Goal: Task Accomplishment & Management: Manage account settings

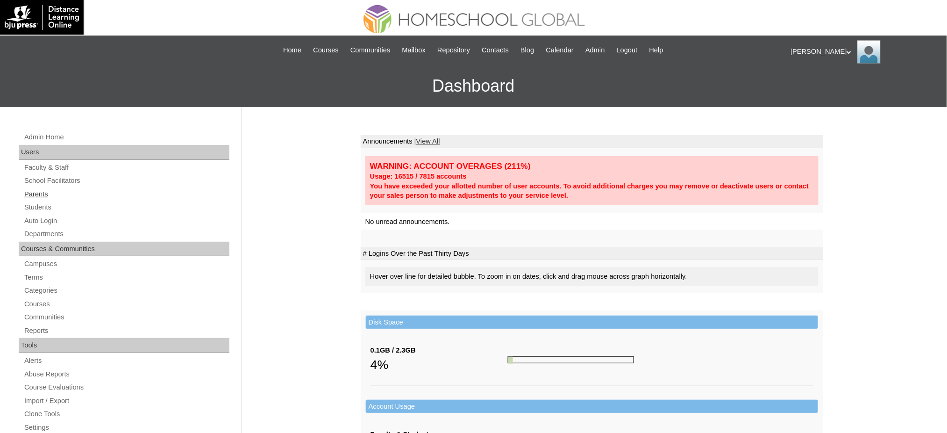
click at [41, 195] on link "Parents" at bounding box center [126, 194] width 206 height 12
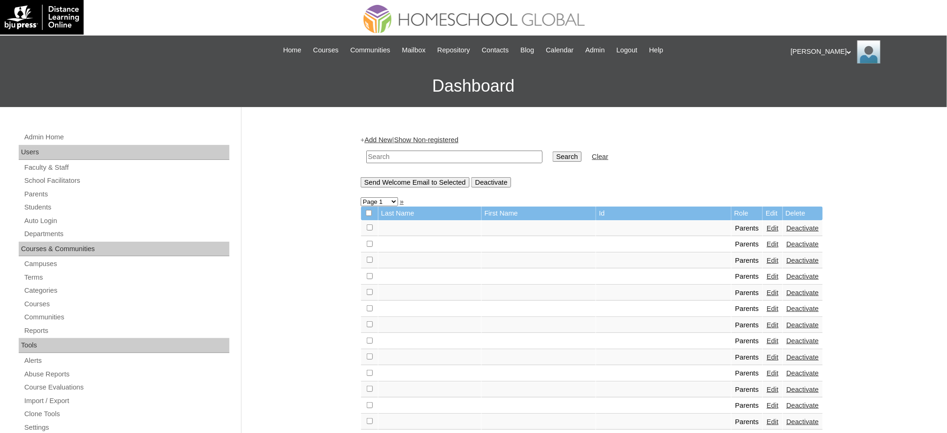
click at [429, 152] on input "text" at bounding box center [454, 156] width 176 height 13
paste input "MHS00080-TECHPH2023"
type input "MHS00080-TECHPH2023"
click at [553, 155] on input "Search" at bounding box center [567, 156] width 29 height 10
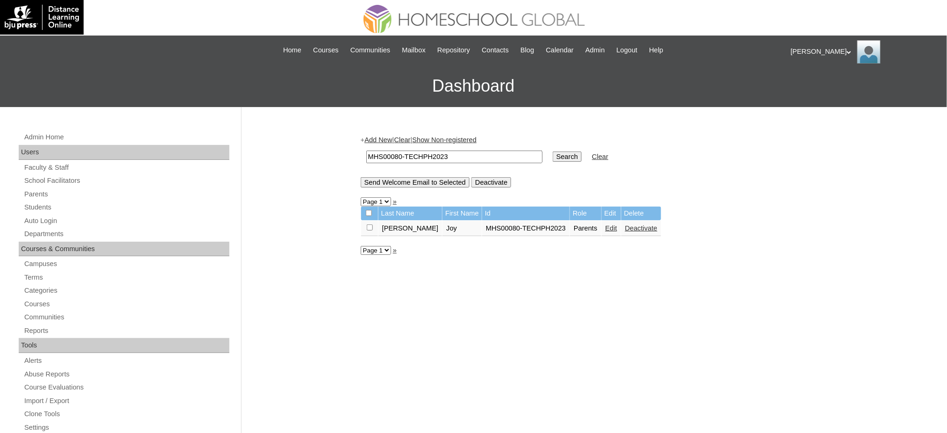
click at [606, 227] on link "Edit" at bounding box center [612, 227] width 12 height 7
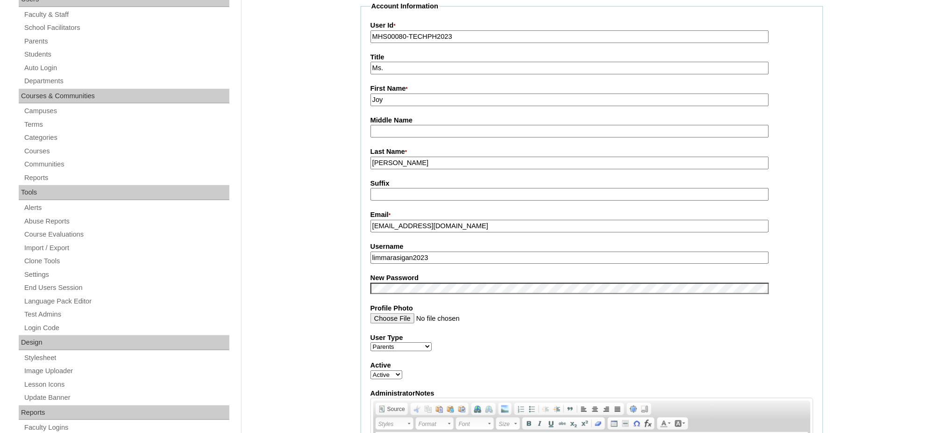
scroll to position [187, 0]
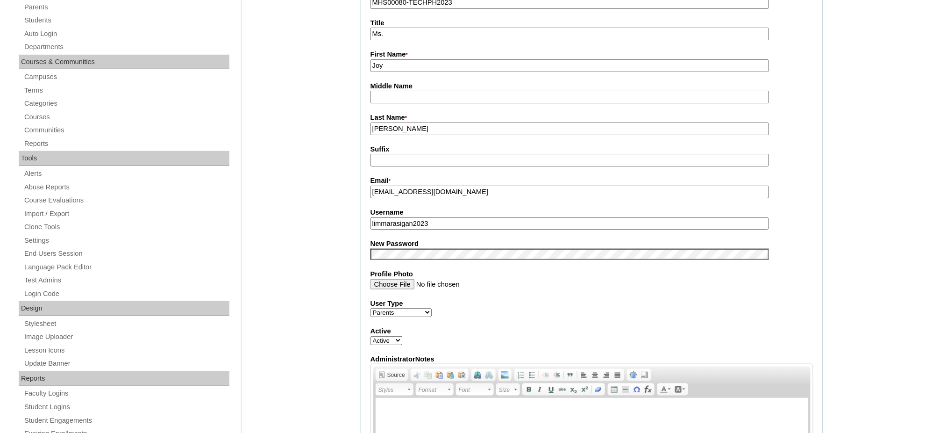
click at [420, 220] on input "limmarasigan2023" at bounding box center [570, 223] width 399 height 13
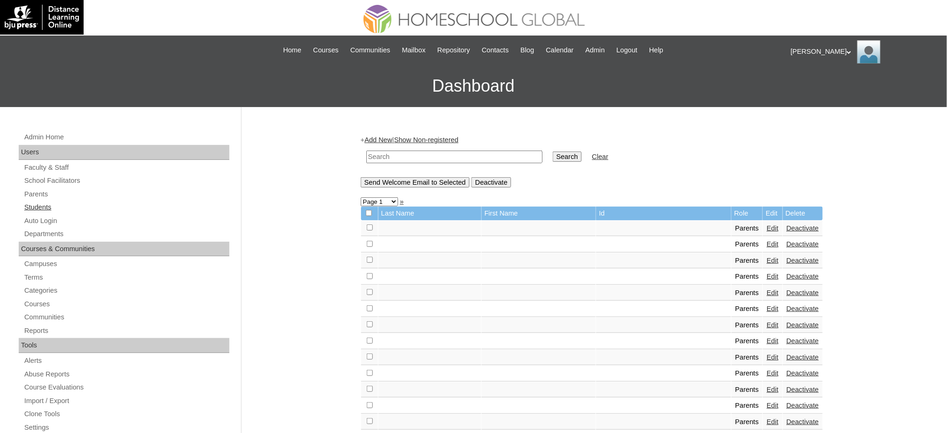
click at [43, 205] on link "Students" at bounding box center [126, 207] width 206 height 12
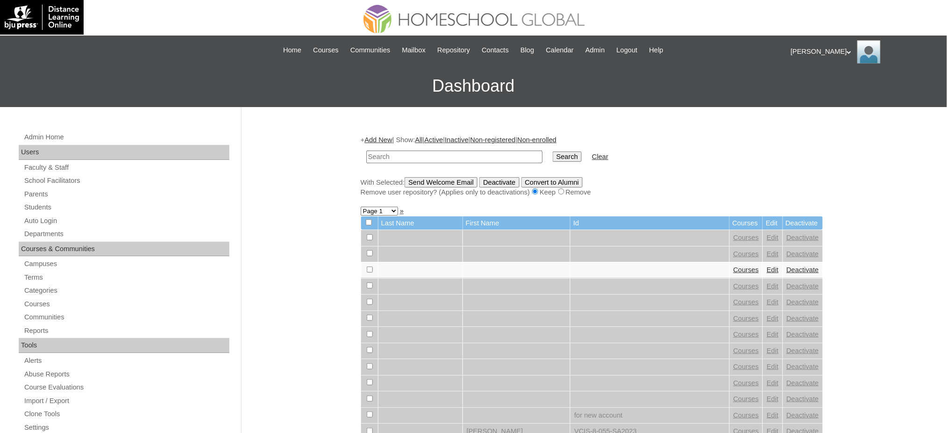
paste input "Behati Coleen"
type input "Behati Coleen"
click at [553, 156] on input "Search" at bounding box center [567, 156] width 29 height 10
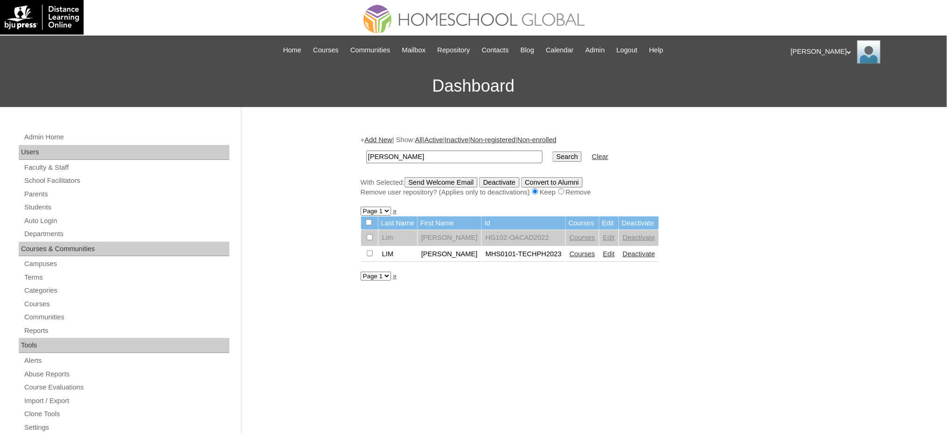
click at [603, 250] on link "Edit" at bounding box center [609, 253] width 12 height 7
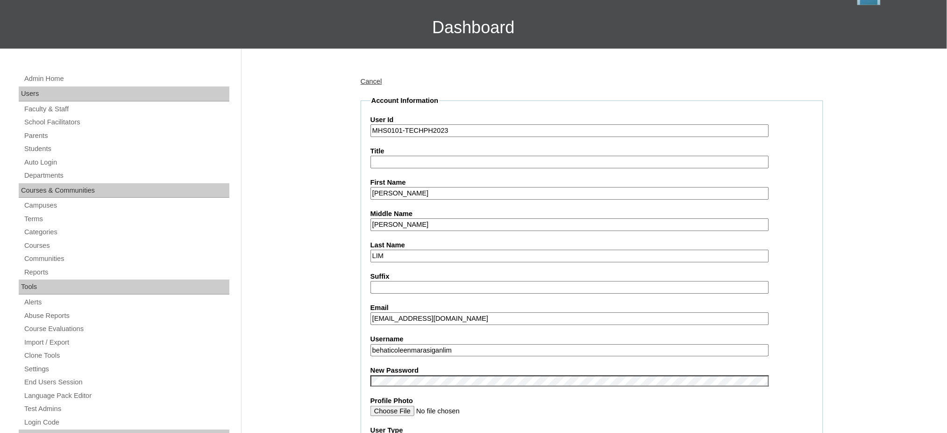
scroll to position [124, 0]
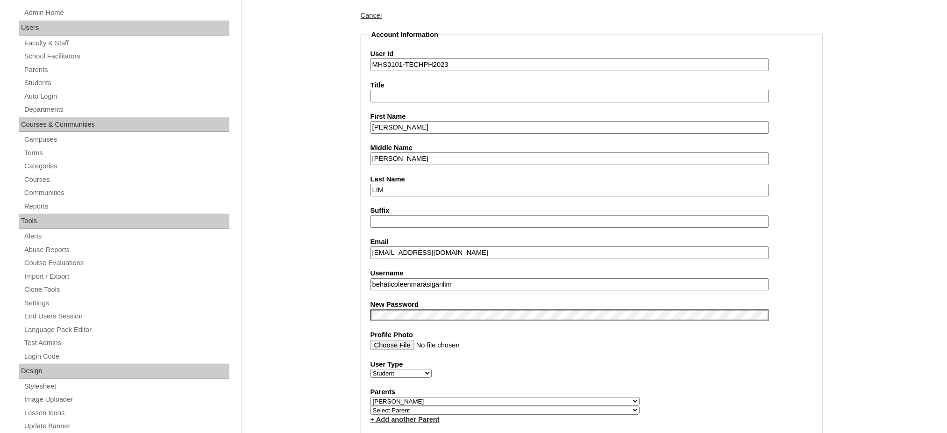
click at [418, 278] on input "behaticoleenmarasiganlim" at bounding box center [570, 284] width 399 height 13
click at [394, 124] on input "Behati Coleen" at bounding box center [570, 127] width 399 height 13
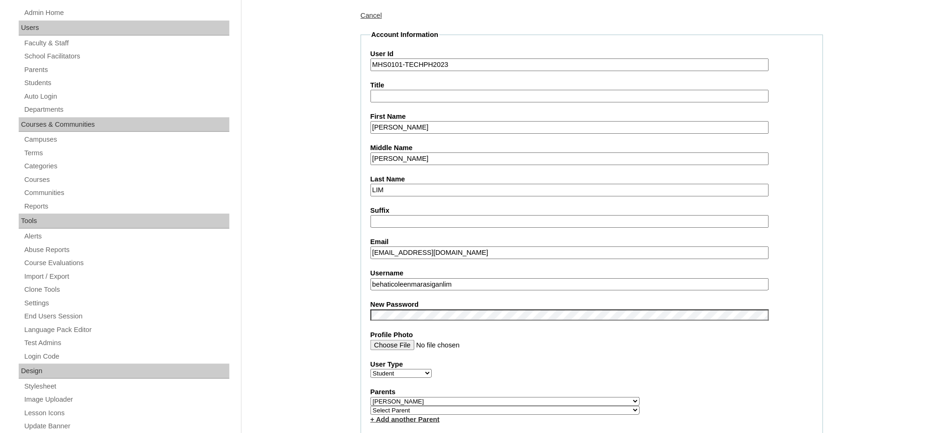
click at [394, 124] on input "Behati Coleen" at bounding box center [570, 127] width 399 height 13
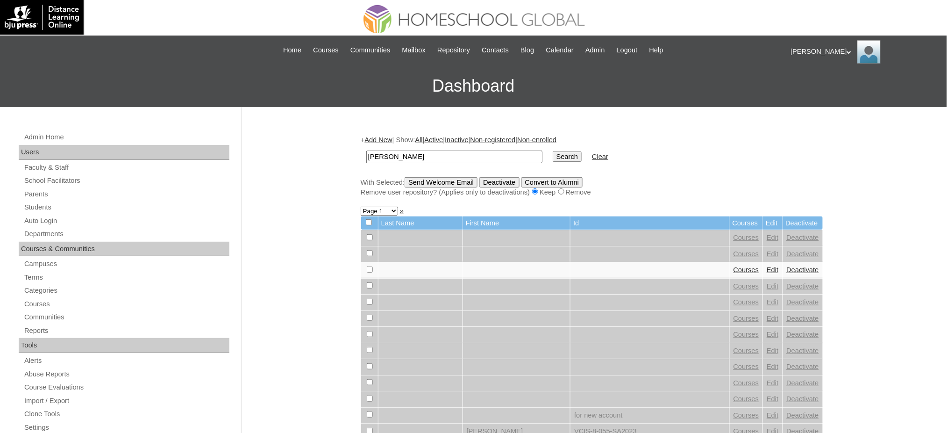
type input "[PERSON_NAME]"
click at [553, 155] on input "Search" at bounding box center [567, 156] width 29 height 10
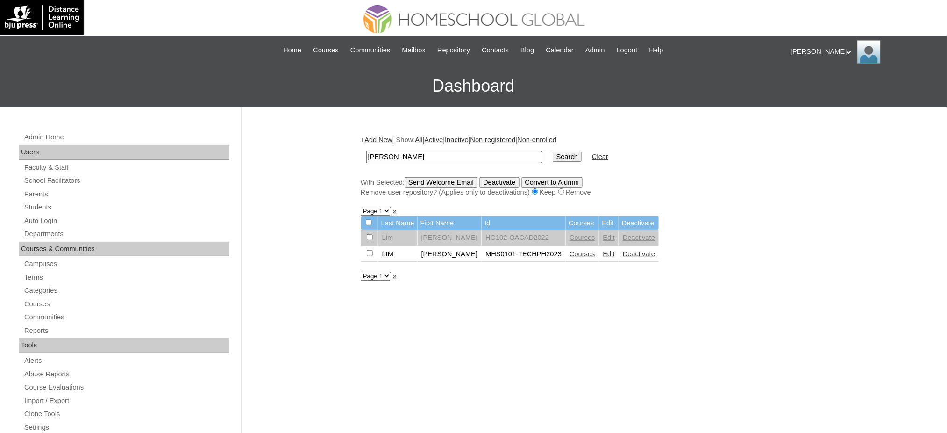
click at [575, 250] on link "Courses" at bounding box center [583, 253] width 26 height 7
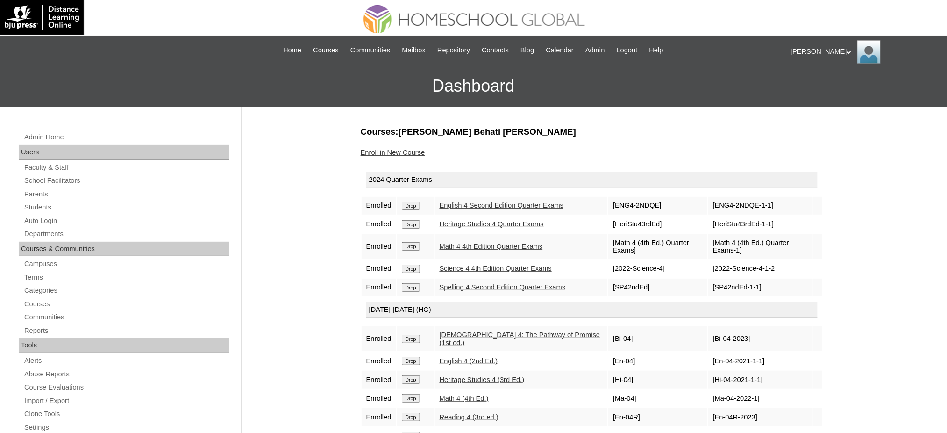
click at [412, 202] on input "Drop" at bounding box center [411, 205] width 18 height 8
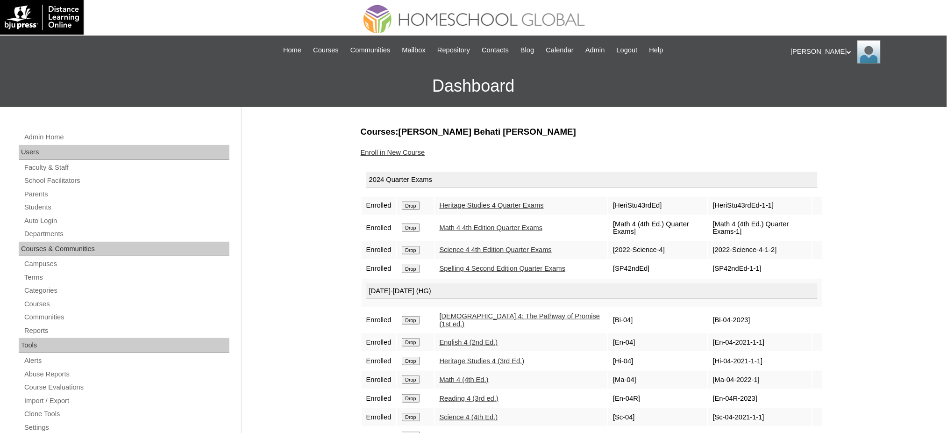
click at [406, 208] on td "Drop" at bounding box center [415, 206] width 37 height 18
click at [410, 204] on input "Drop" at bounding box center [411, 205] width 18 height 8
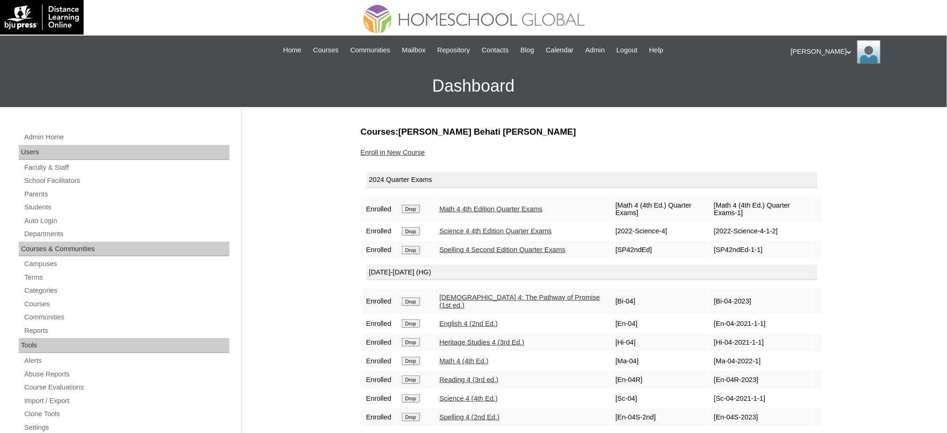
click at [413, 209] on input "Drop" at bounding box center [411, 209] width 18 height 8
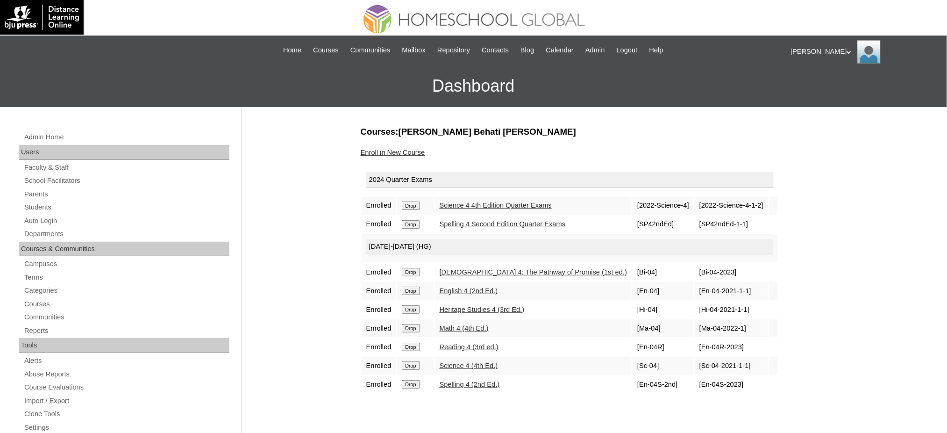
click at [415, 204] on input "Drop" at bounding box center [411, 205] width 18 height 8
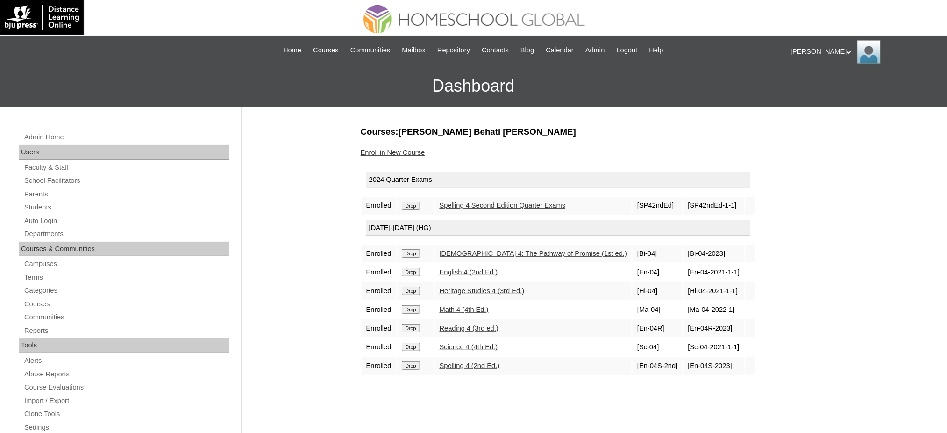
click at [413, 207] on input "Drop" at bounding box center [411, 205] width 18 height 8
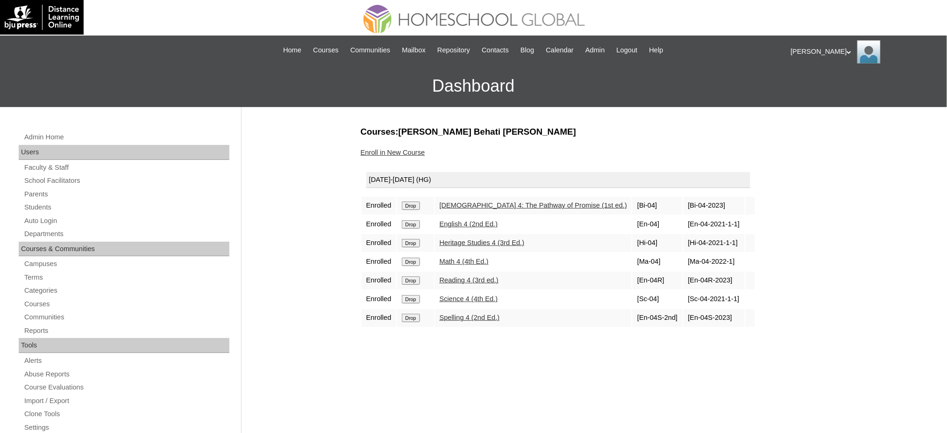
click at [402, 205] on input "Drop" at bounding box center [411, 205] width 18 height 8
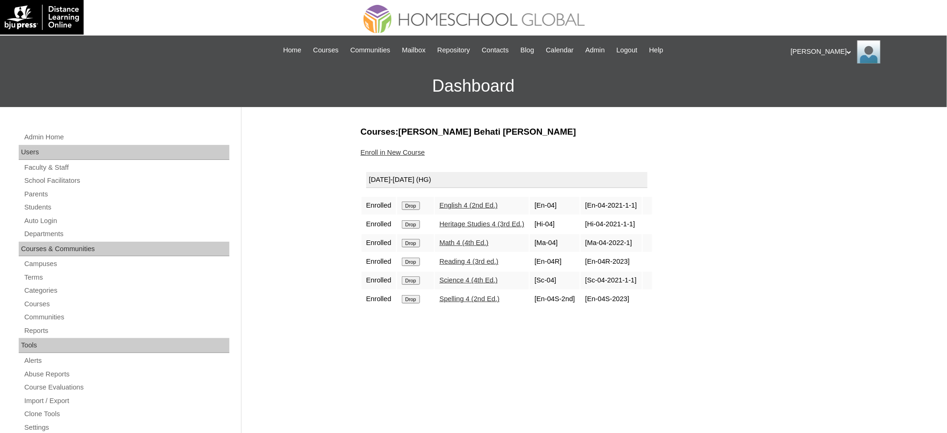
click at [420, 202] on input "Drop" at bounding box center [411, 205] width 18 height 8
click at [411, 207] on input "Drop" at bounding box center [411, 205] width 18 height 8
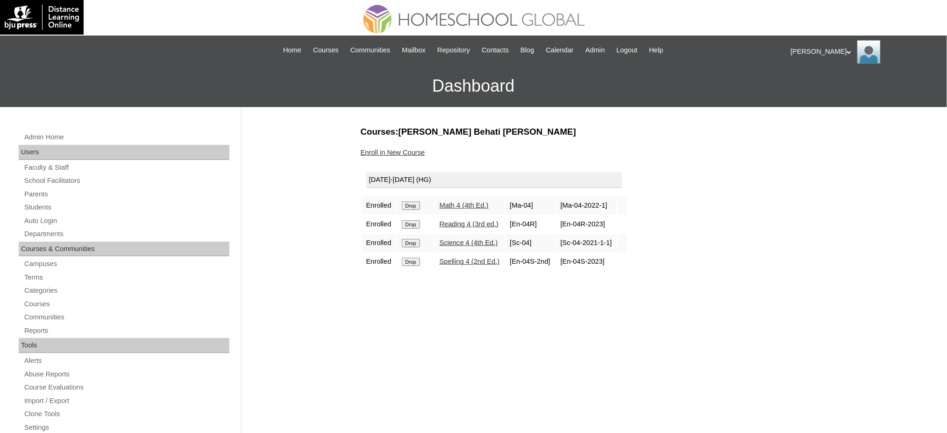
click at [413, 202] on input "Drop" at bounding box center [411, 205] width 18 height 8
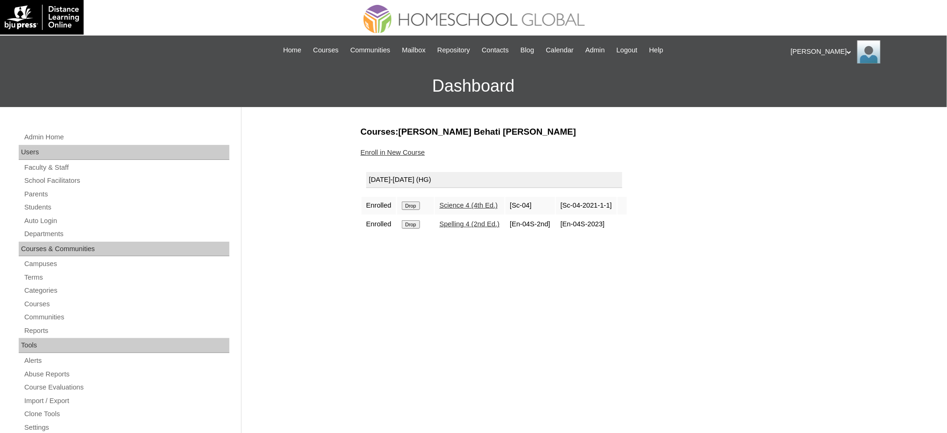
click at [410, 204] on input "Drop" at bounding box center [411, 205] width 18 height 8
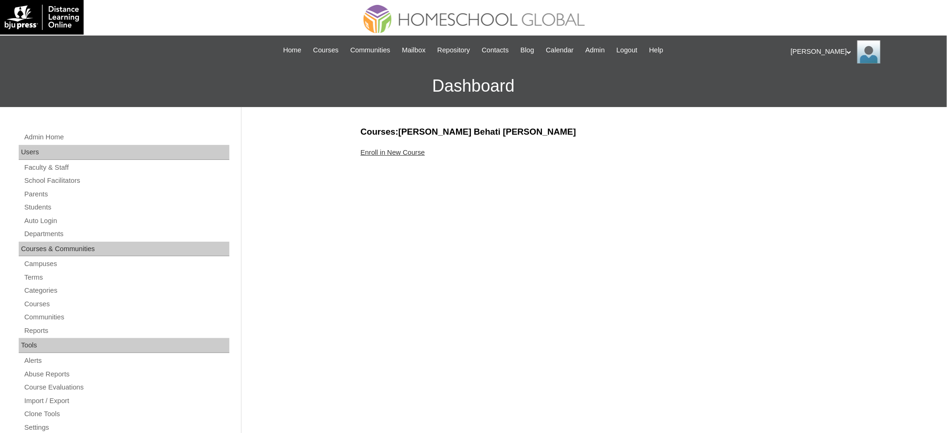
click at [417, 153] on link "Enroll in New Course" at bounding box center [393, 152] width 64 height 7
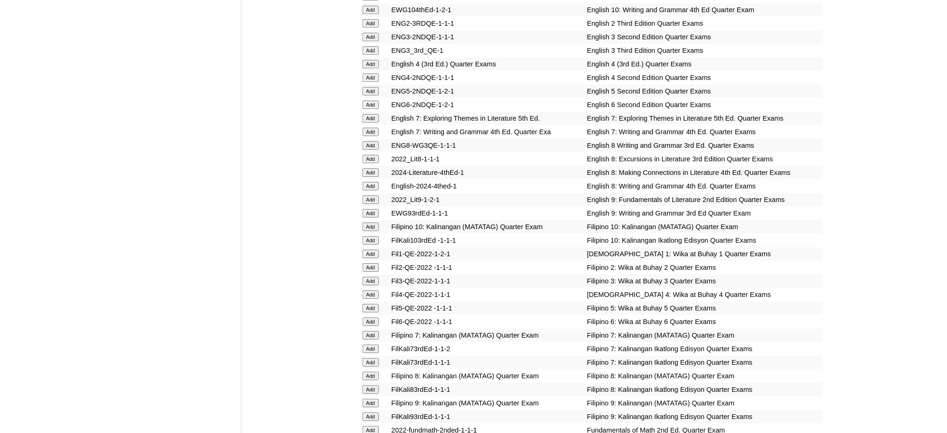
scroll to position [1059, 0]
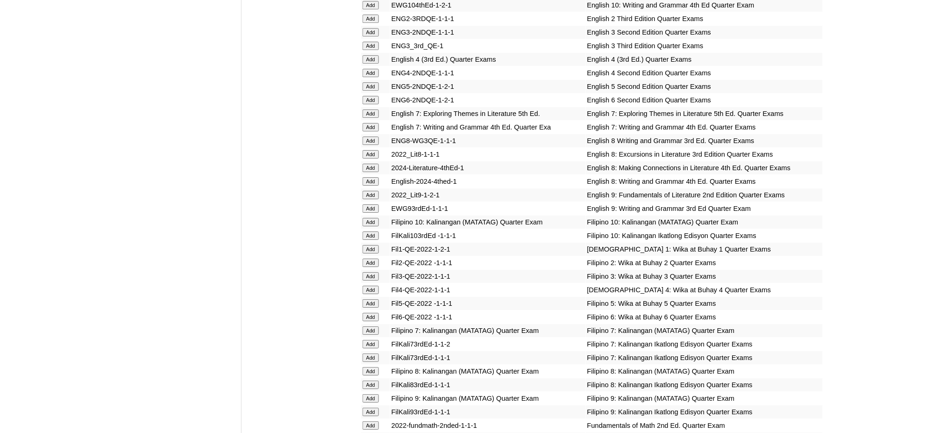
click at [371, 82] on input "Add" at bounding box center [371, 86] width 16 height 8
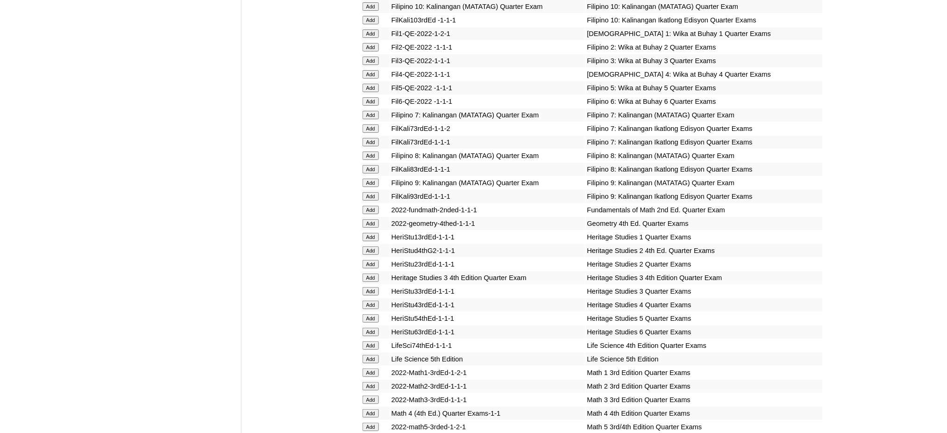
scroll to position [1308, 0]
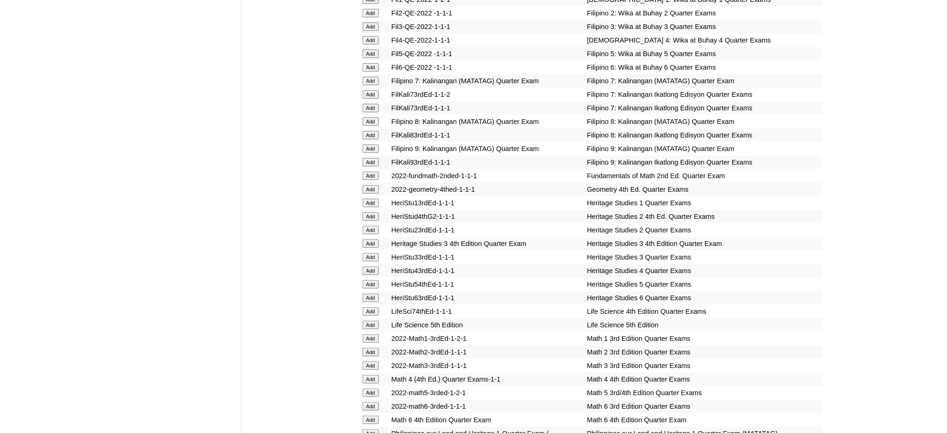
click at [371, 280] on input "Add" at bounding box center [371, 284] width 16 height 8
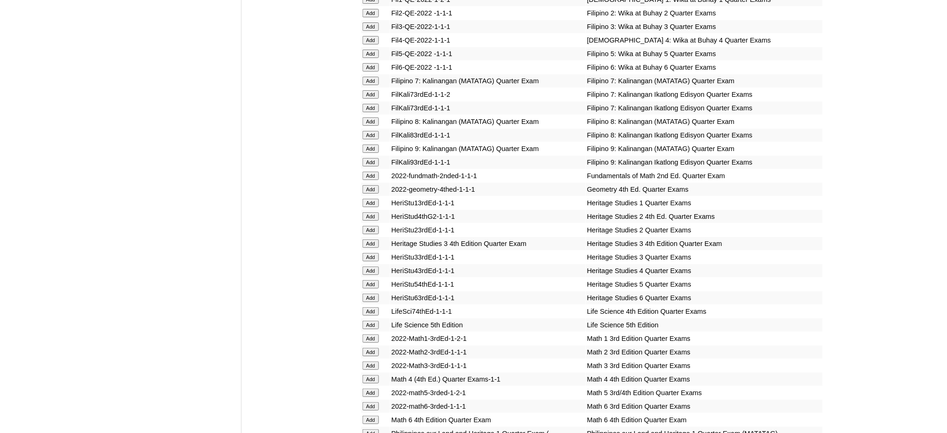
click at [371, 280] on input "Add" at bounding box center [371, 284] width 16 height 8
click at [368, 388] on input "Add" at bounding box center [371, 392] width 16 height 8
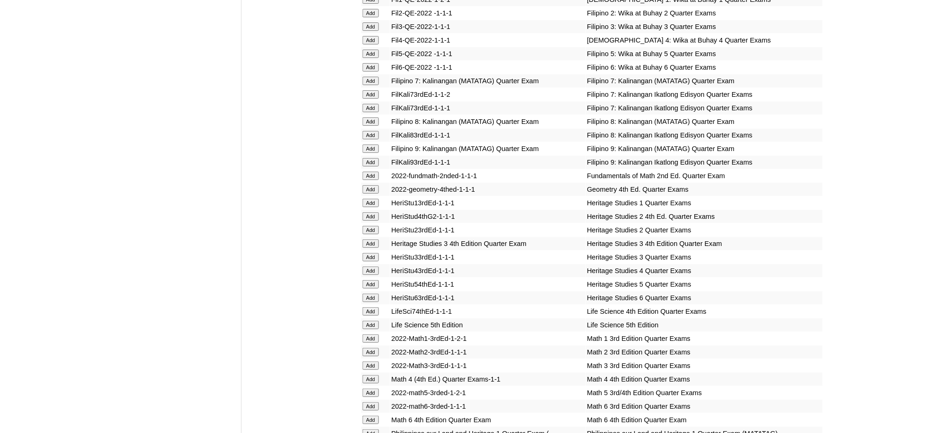
click at [368, 388] on input "Add" at bounding box center [371, 392] width 16 height 8
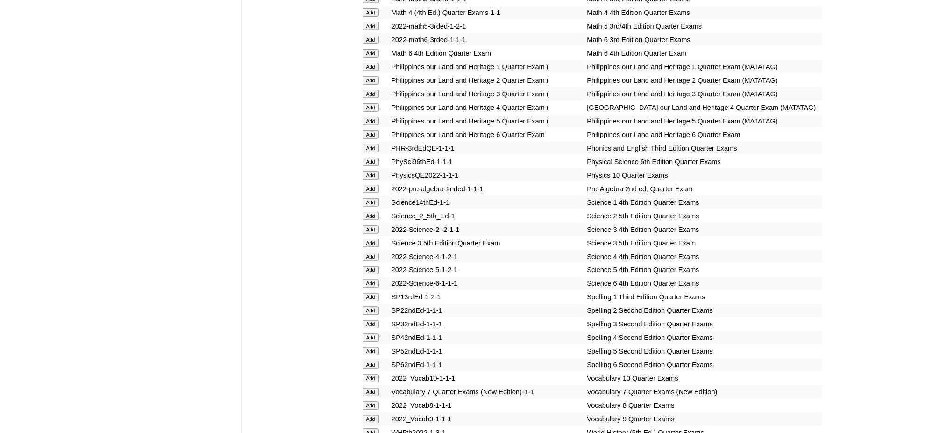
scroll to position [1682, 0]
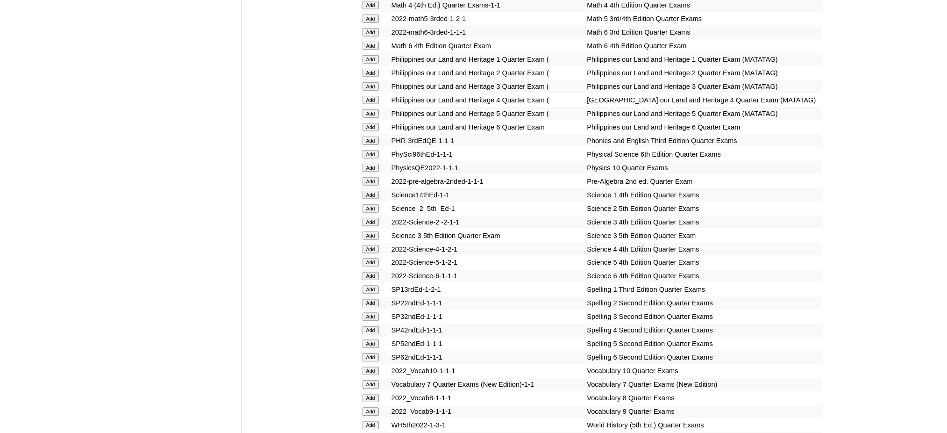
click at [365, 258] on input "Add" at bounding box center [371, 262] width 16 height 8
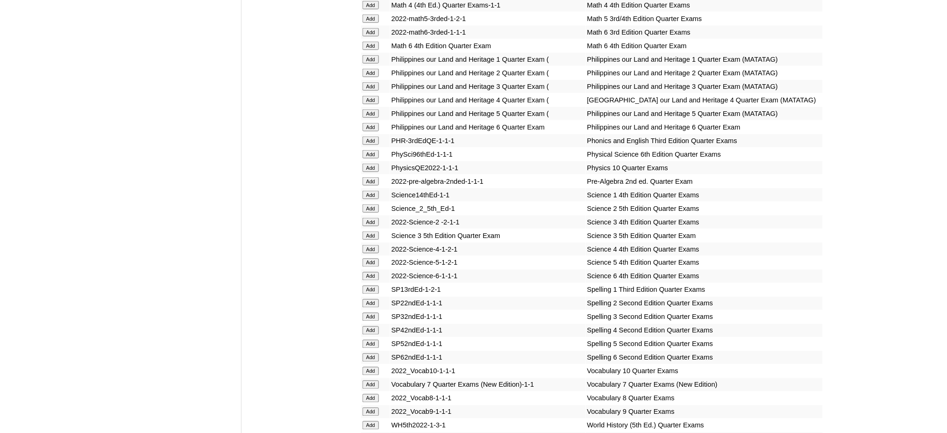
click at [365, 258] on input "Add" at bounding box center [371, 262] width 16 height 8
click at [371, 340] on input "Add" at bounding box center [371, 344] width 16 height 8
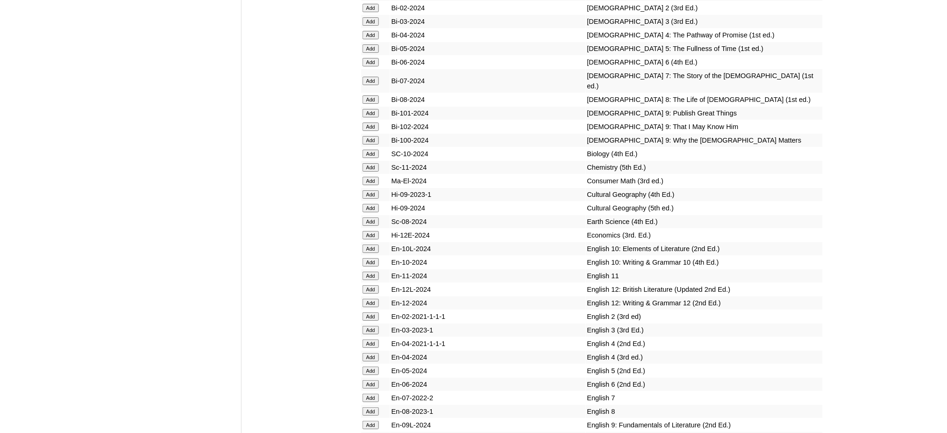
scroll to position [2492, 0]
click at [371, 43] on input "Add" at bounding box center [371, 47] width 16 height 8
click at [376, 364] on input "Add" at bounding box center [371, 368] width 16 height 8
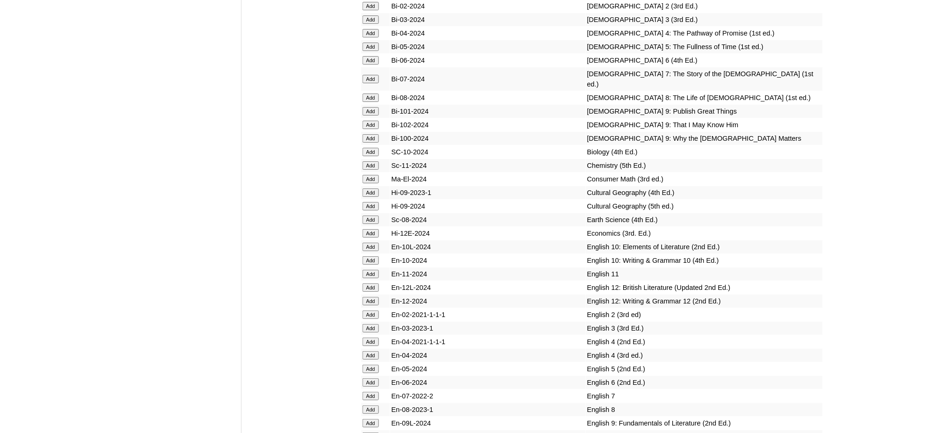
click at [376, 364] on input "Add" at bounding box center [371, 368] width 16 height 8
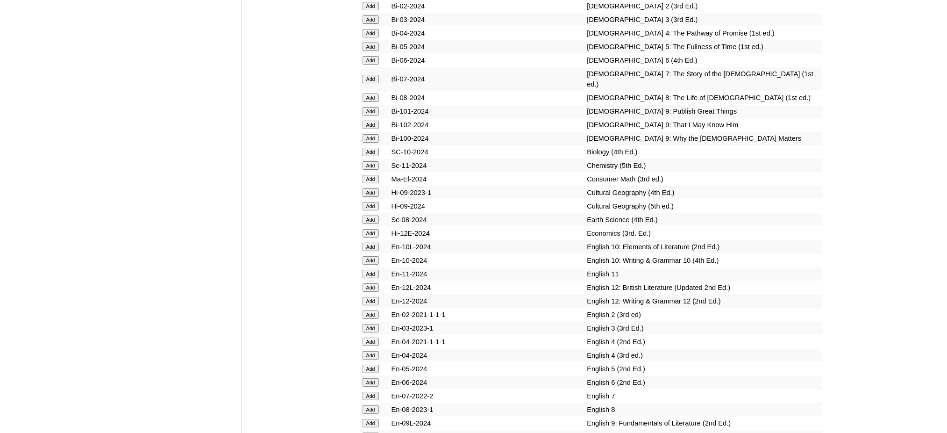
click at [376, 364] on input "Add" at bounding box center [371, 368] width 16 height 8
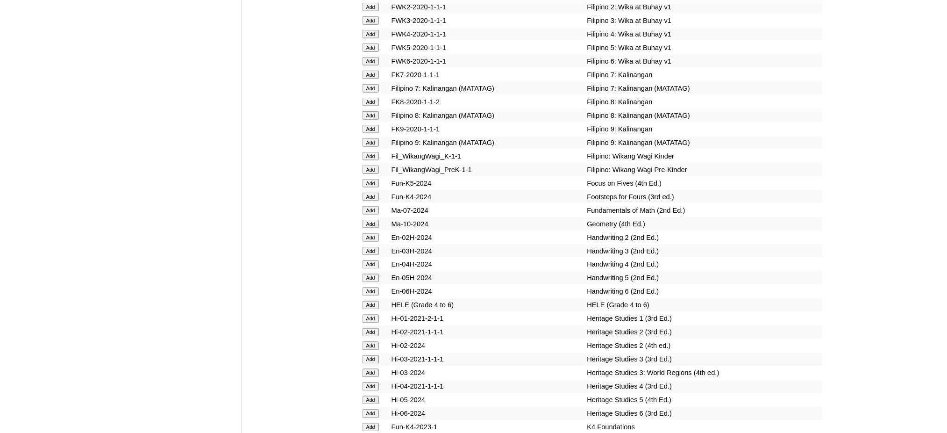
scroll to position [2990, 0]
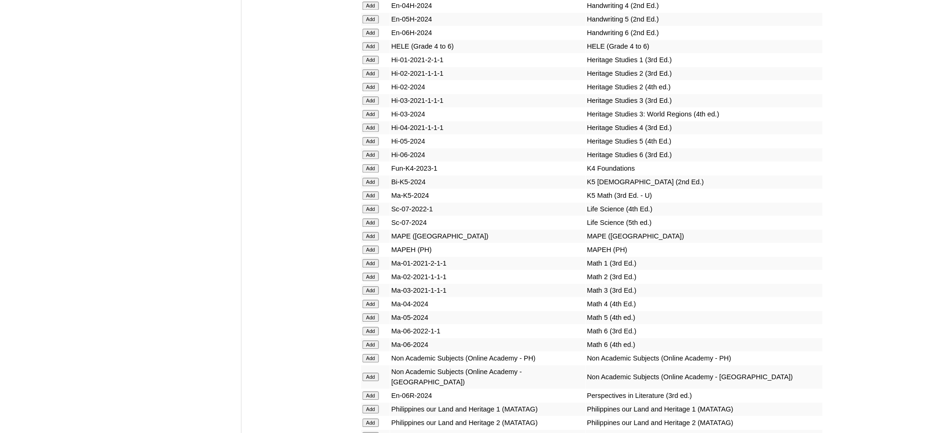
scroll to position [3239, 0]
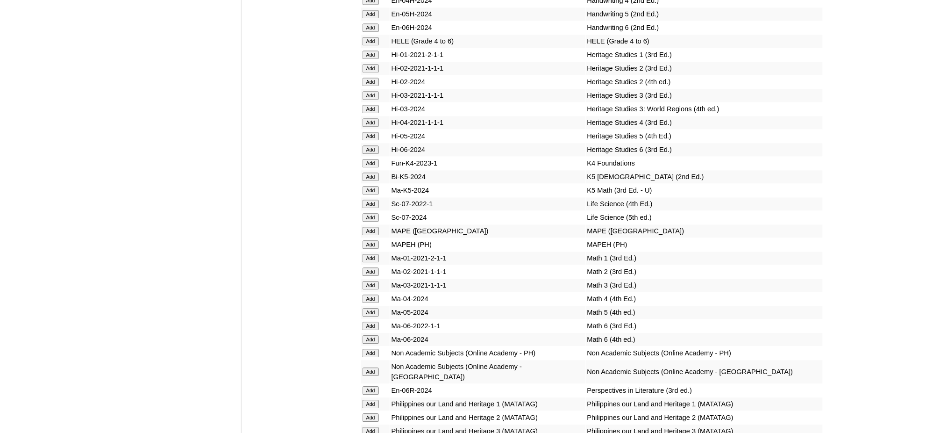
click at [370, 132] on input "Add" at bounding box center [371, 136] width 16 height 8
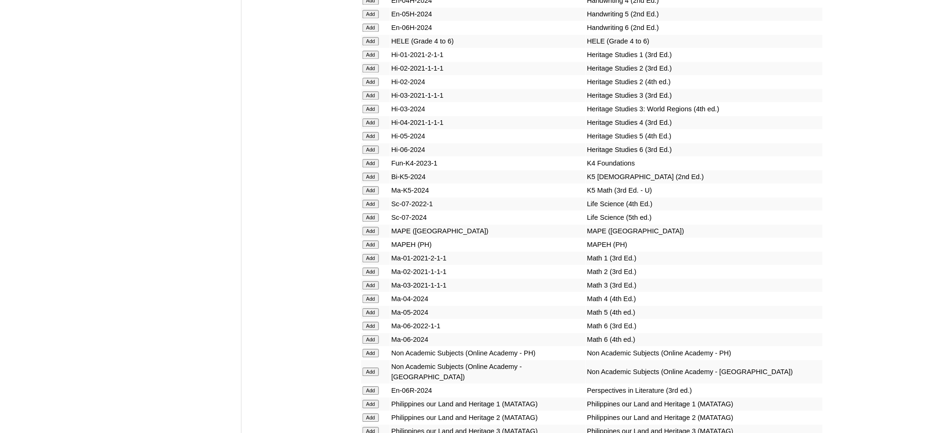
click at [368, 227] on input "Add" at bounding box center [371, 231] width 16 height 8
click at [367, 227] on input "Add" at bounding box center [371, 231] width 16 height 8
click at [374, 308] on input "Add" at bounding box center [371, 312] width 16 height 8
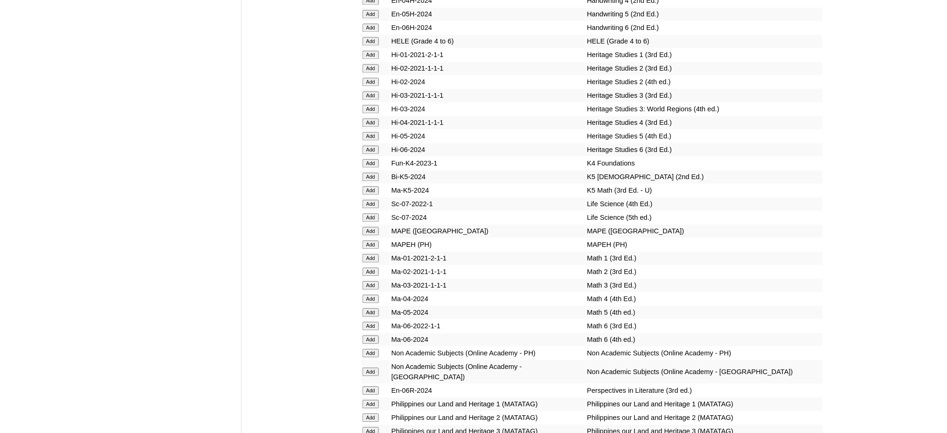
click at [374, 308] on input "Add" at bounding box center [371, 312] width 16 height 8
click at [374, 306] on td "Add" at bounding box center [375, 312] width 29 height 13
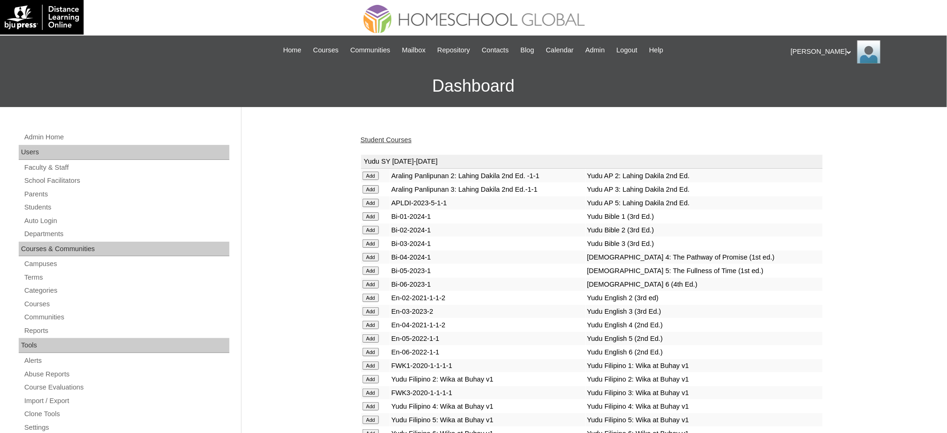
click at [371, 140] on link "Student Courses" at bounding box center [386, 139] width 51 height 7
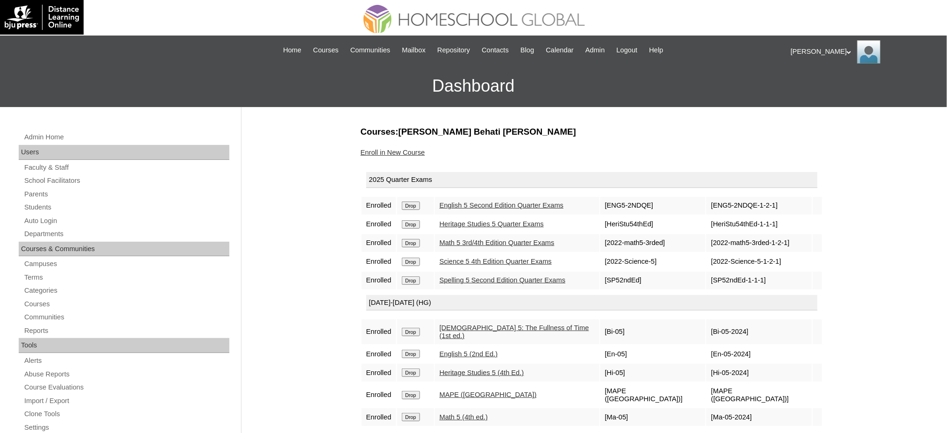
click at [392, 149] on link "Enroll in New Course" at bounding box center [393, 152] width 64 height 7
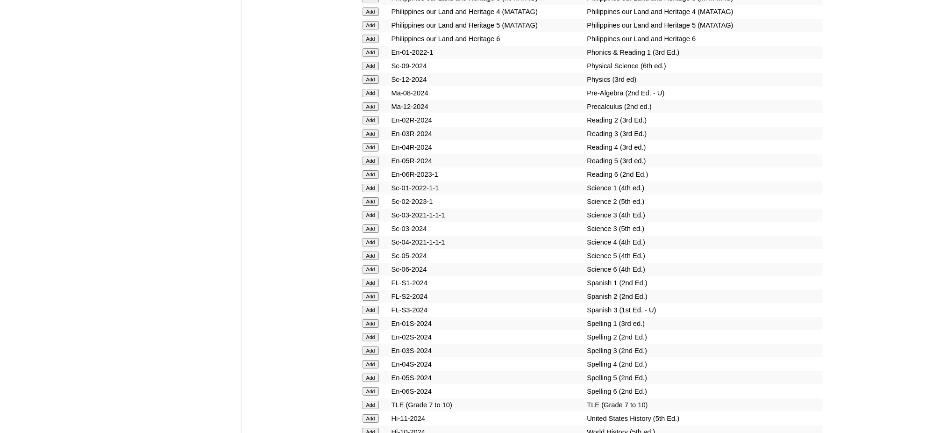
scroll to position [3675, 0]
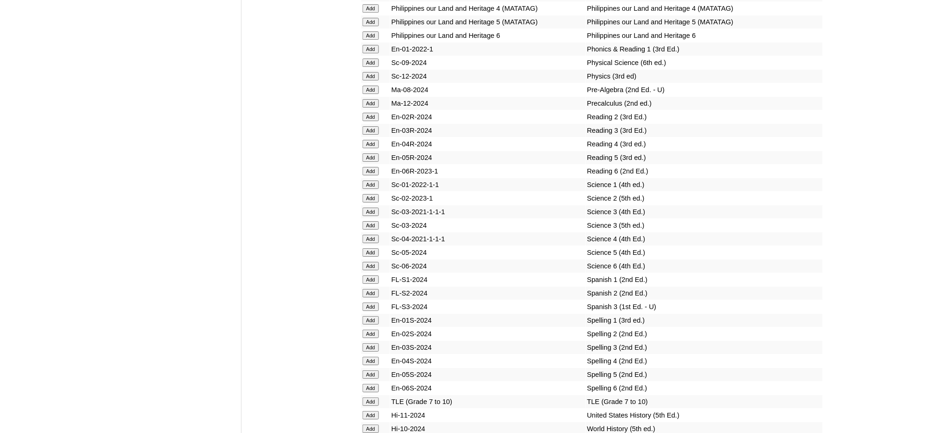
click at [373, 153] on input "Add" at bounding box center [371, 157] width 16 height 8
click at [372, 248] on input "Add" at bounding box center [371, 252] width 16 height 8
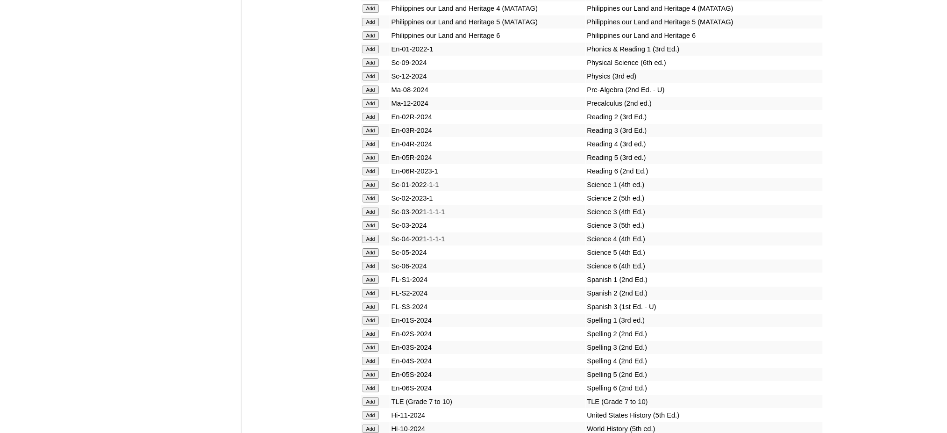
click at [372, 248] on input "Add" at bounding box center [371, 252] width 16 height 8
click at [371, 370] on input "Add" at bounding box center [371, 374] width 16 height 8
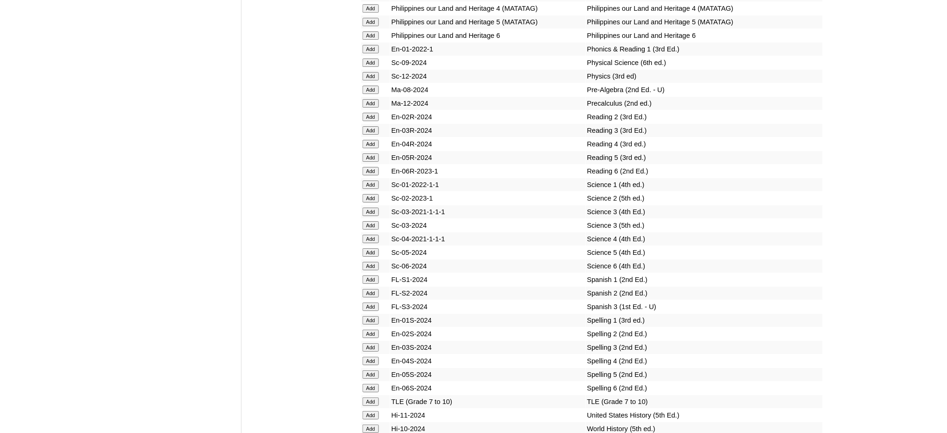
click at [371, 370] on input "Add" at bounding box center [371, 374] width 16 height 8
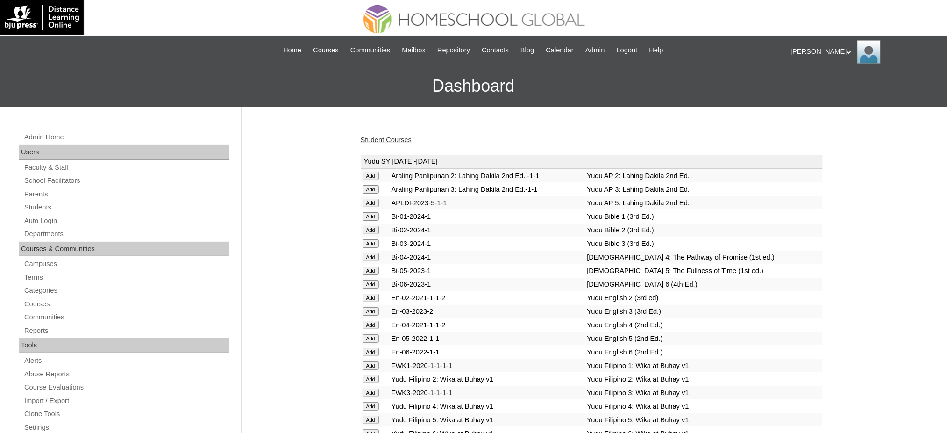
click at [383, 143] on link "Student Courses" at bounding box center [386, 139] width 51 height 7
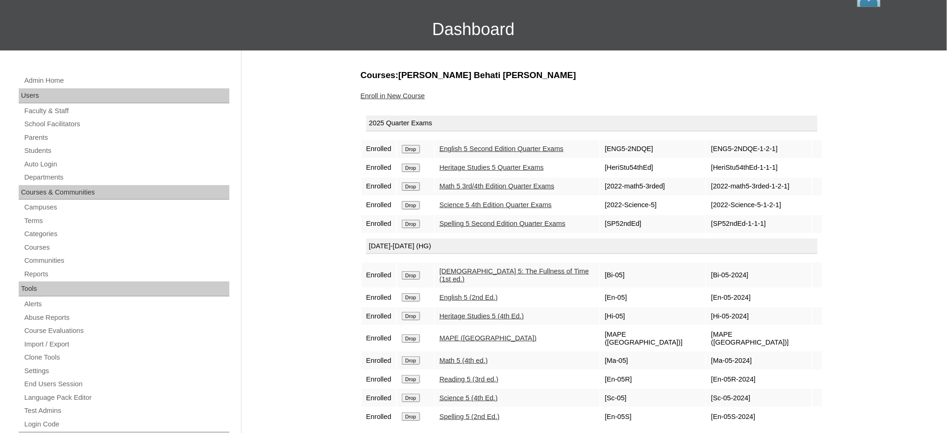
scroll to position [62, 0]
